Goal: Check status

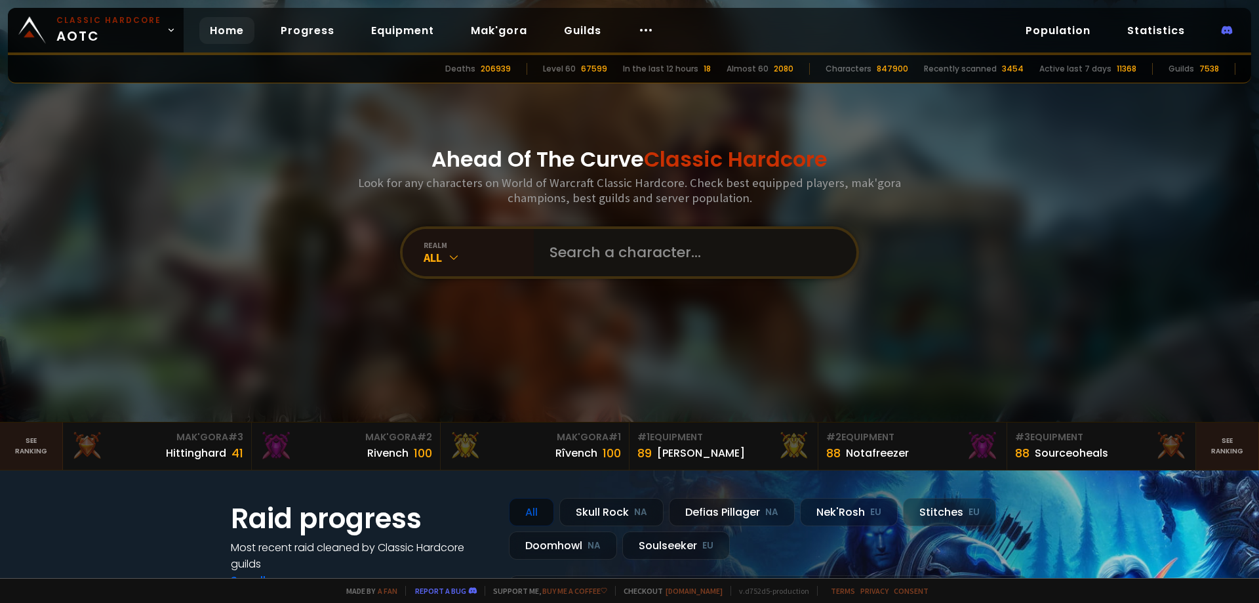
click at [603, 255] on input "text" at bounding box center [691, 252] width 299 height 47
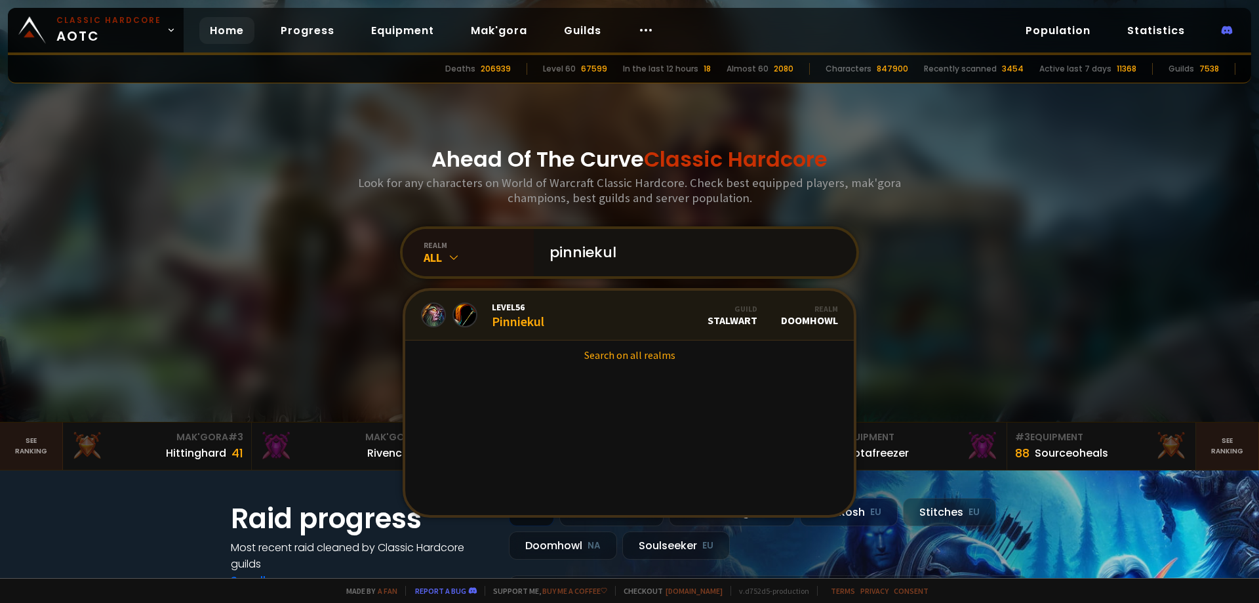
type input "pinniekul"
click at [570, 309] on link "Level 56 Pinniekul Guild Stalwart Realm Doomhowl" at bounding box center [629, 315] width 448 height 50
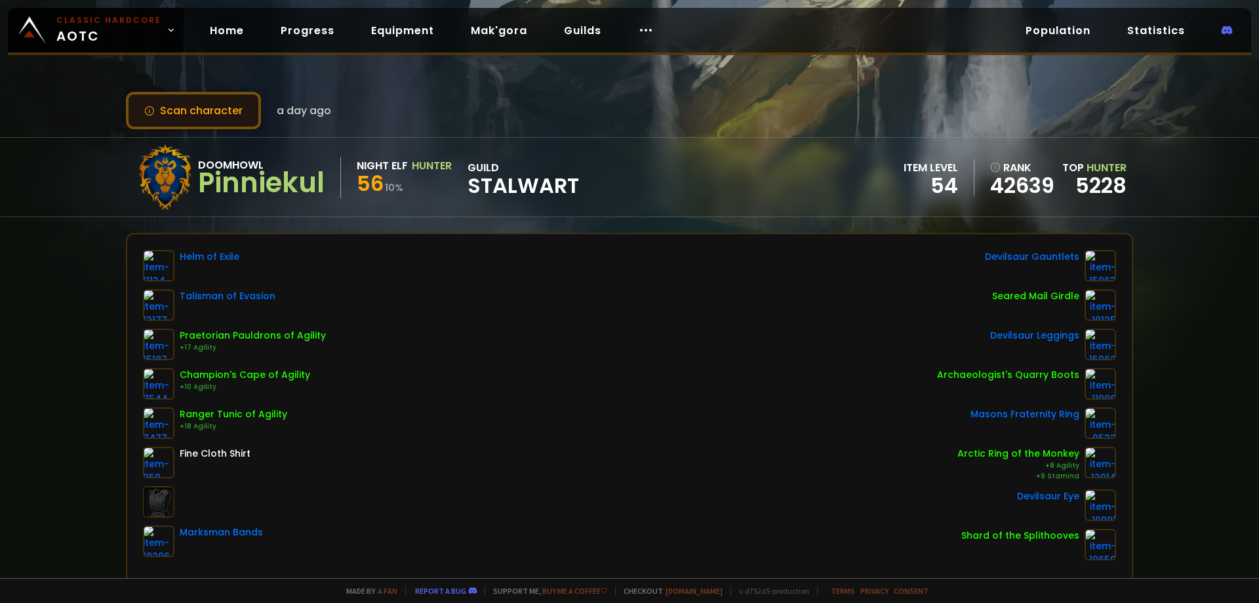
click at [184, 109] on button "Scan character" at bounding box center [193, 110] width 135 height 37
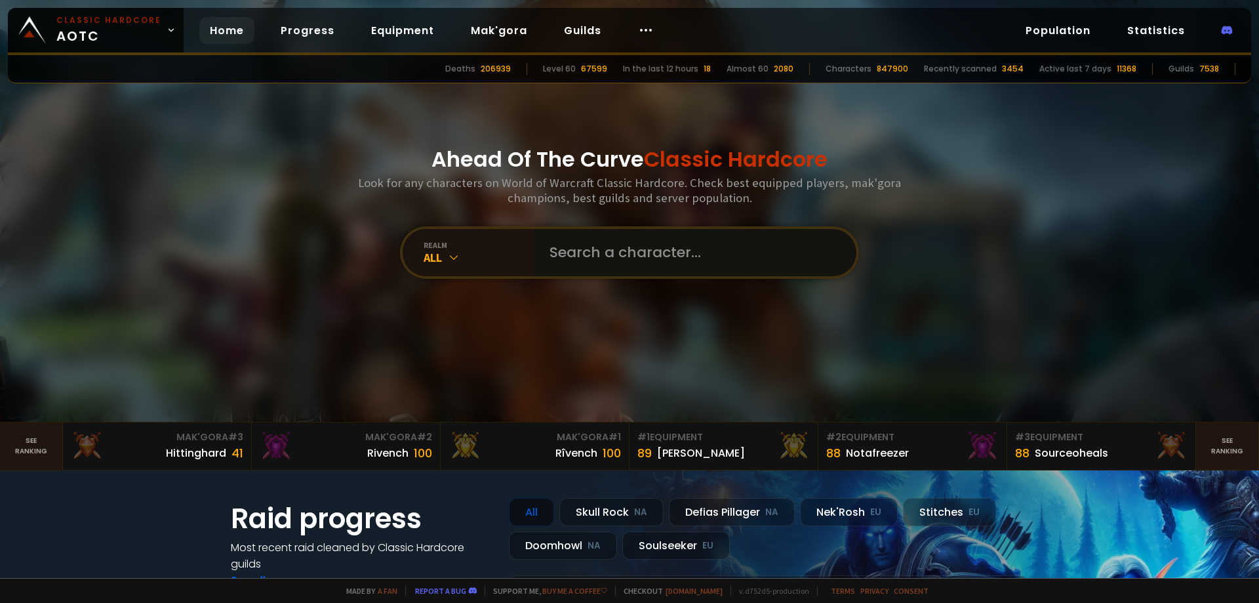
click at [597, 258] on input "text" at bounding box center [691, 252] width 299 height 47
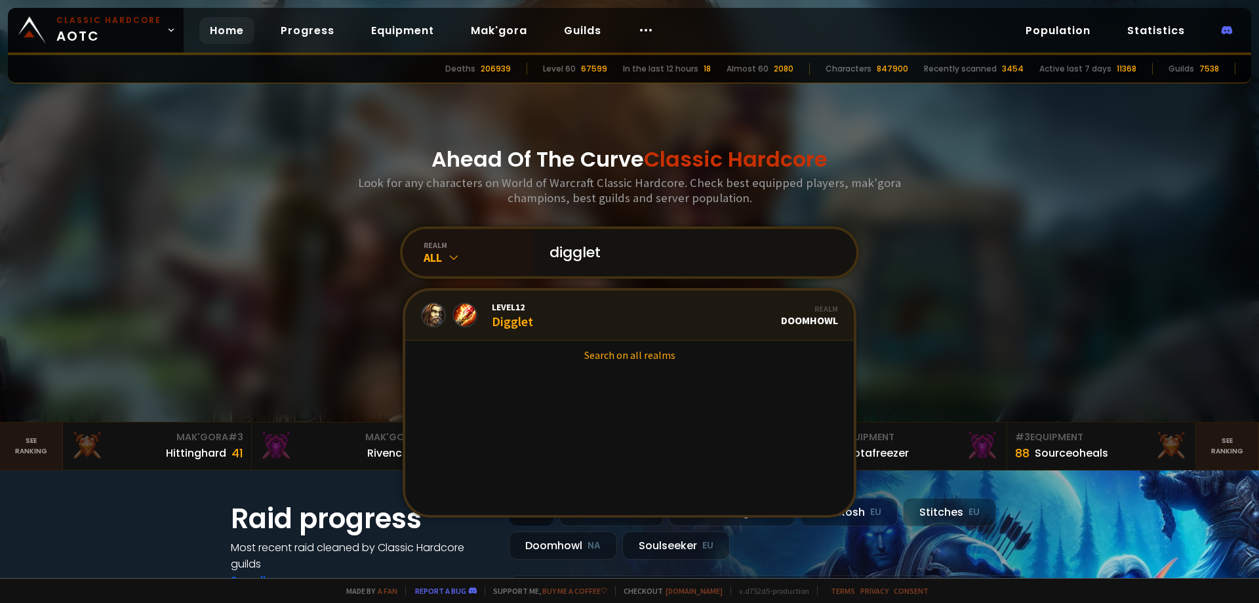
type input "digglet"
click at [563, 321] on link "Level 12 Digglet Realm Doomhowl" at bounding box center [629, 315] width 448 height 50
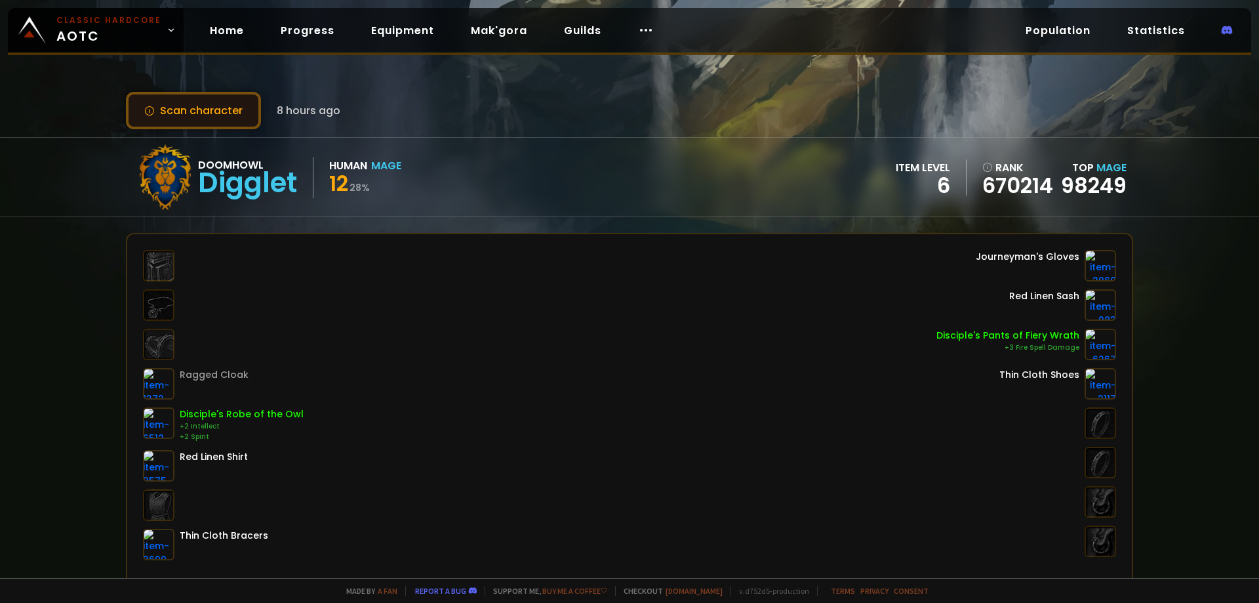
click at [196, 113] on button "Scan character" at bounding box center [193, 110] width 135 height 37
